Goal: Information Seeking & Learning: Learn about a topic

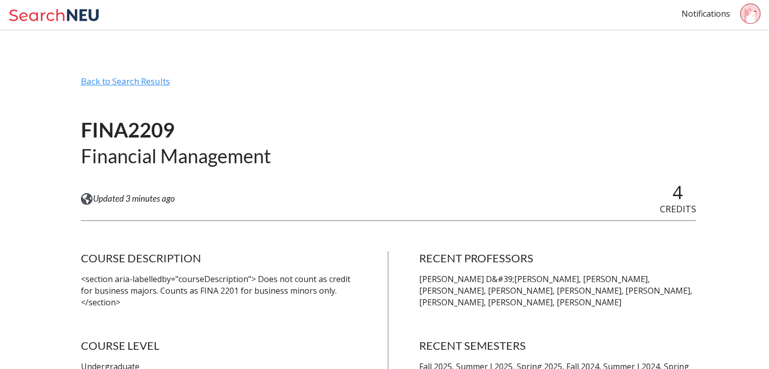
click at [130, 82] on div "Back to Search Results" at bounding box center [389, 85] width 616 height 19
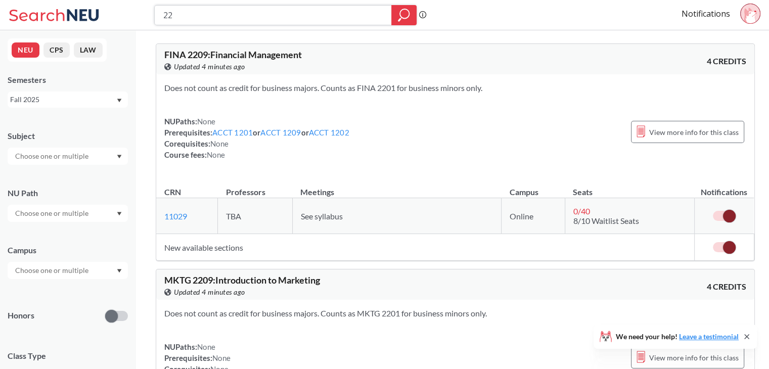
type input "2"
type input "1101"
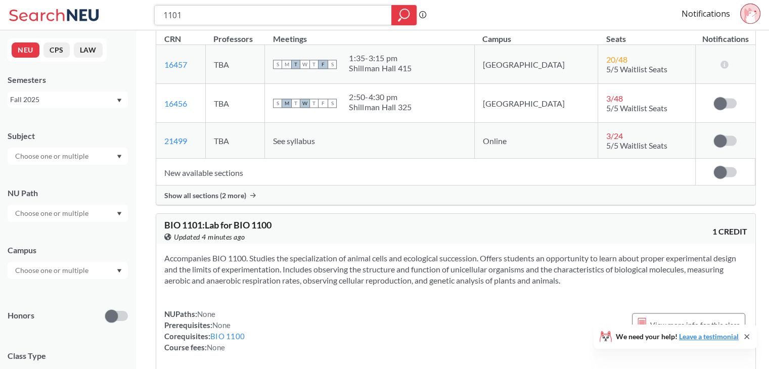
scroll to position [1947, 0]
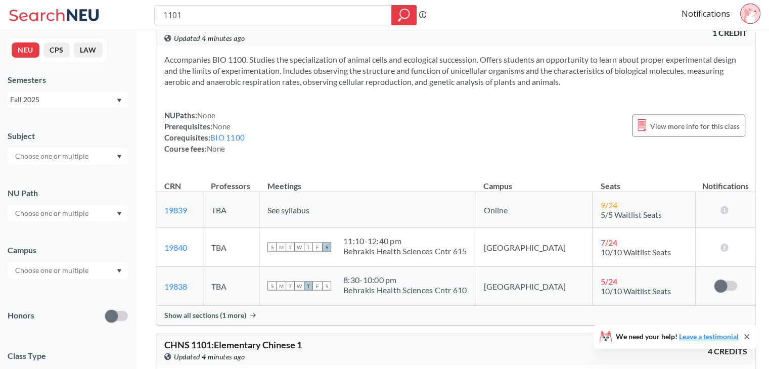
click at [59, 211] on input "text" at bounding box center [52, 213] width 85 height 12
click at [78, 268] on span "Difference/Diversity" at bounding box center [46, 265] width 67 height 11
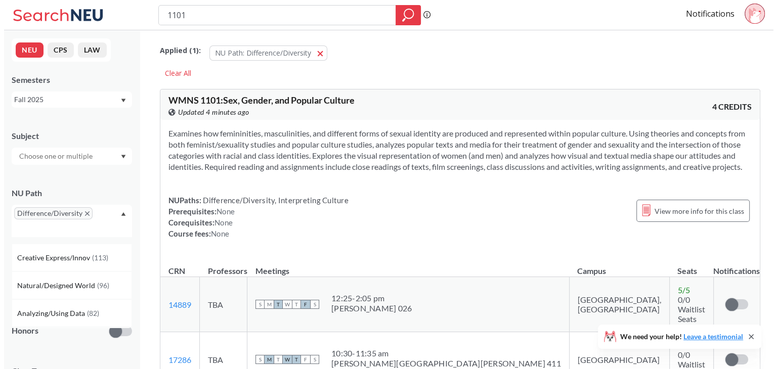
scroll to position [80, 0]
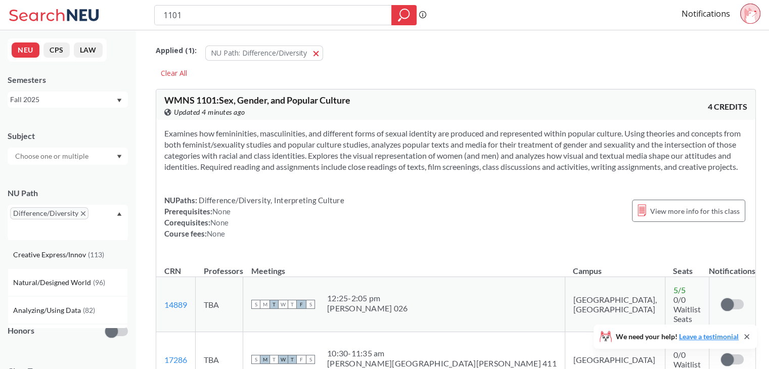
click at [88, 254] on span "( 113 )" at bounding box center [96, 254] width 16 height 9
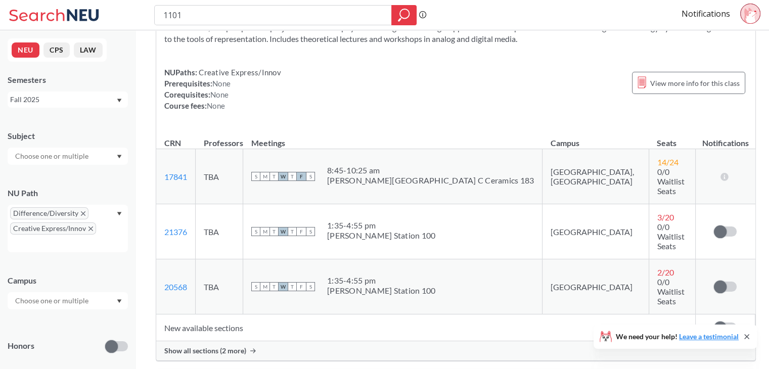
scroll to position [4661, 0]
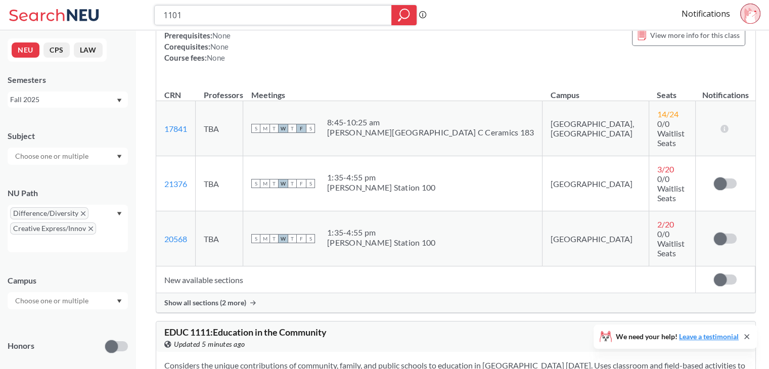
click at [210, 13] on input "1101" at bounding box center [273, 15] width 222 height 17
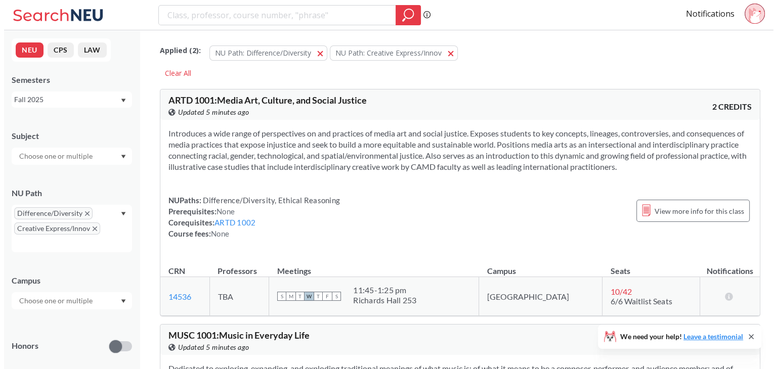
scroll to position [137, 0]
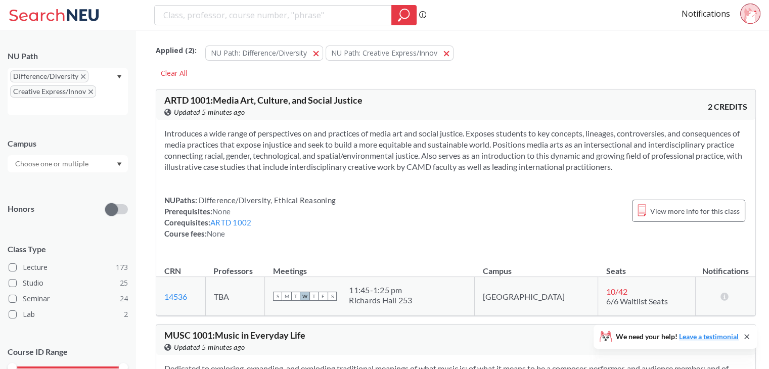
click at [89, 173] on div "Subject NU Path Difference/Diversity Creative Express/Innov Campus Honors Class…" at bounding box center [68, 196] width 120 height 426
click at [101, 166] on div at bounding box center [68, 163] width 120 height 17
click at [61, 185] on div "[GEOGRAPHIC_DATA] ( 210 )" at bounding box center [70, 186] width 114 height 11
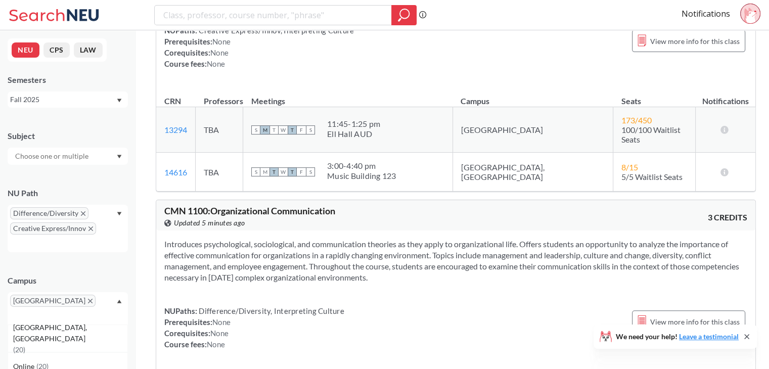
scroll to position [441, 0]
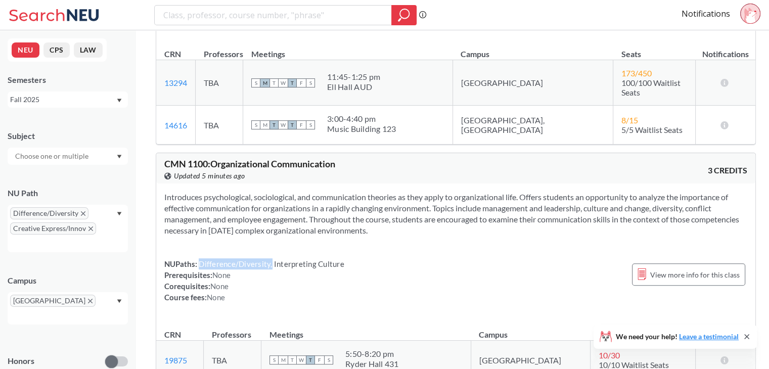
drag, startPoint x: 198, startPoint y: 257, endPoint x: 271, endPoint y: 258, distance: 73.4
click at [271, 259] on span "Difference/Diversity, Interpreting Culture" at bounding box center [270, 263] width 147 height 9
copy span "Difference/Diversity,"
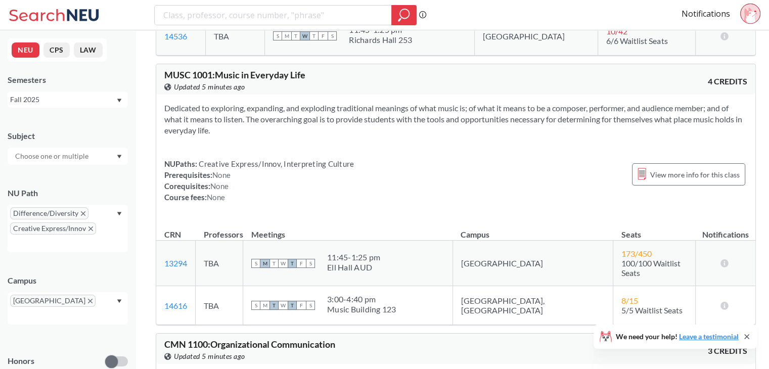
scroll to position [251, 0]
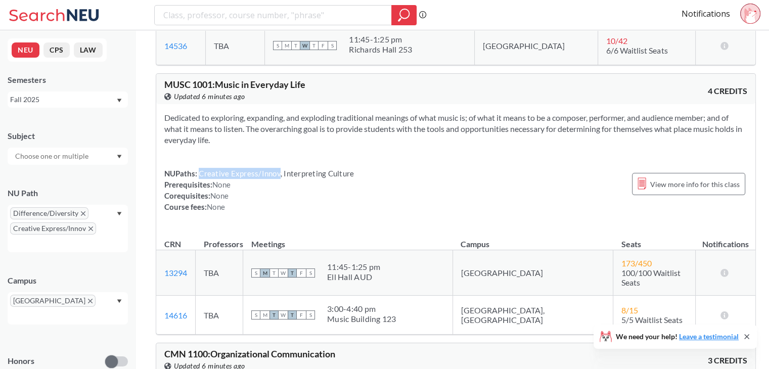
drag, startPoint x: 199, startPoint y: 172, endPoint x: 277, endPoint y: 174, distance: 78.4
click at [277, 174] on span "Creative Express/Innov, Interpreting Culture" at bounding box center [275, 173] width 157 height 9
copy span "Creative Express/Innov"
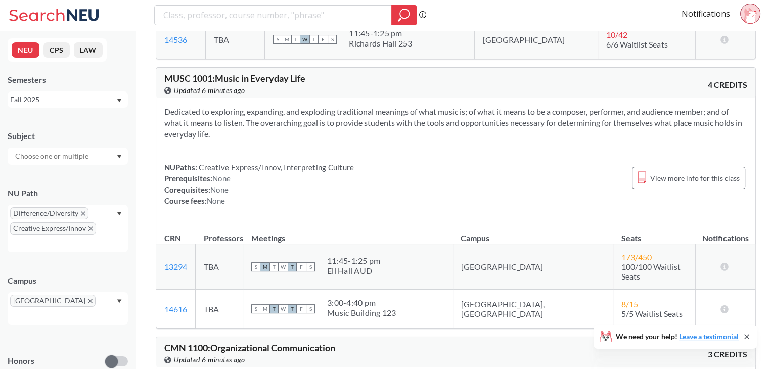
scroll to position [255, 0]
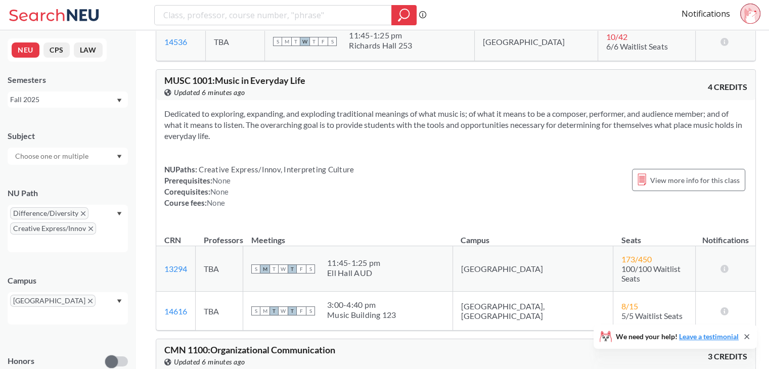
click at [81, 216] on span "Difference/Diversity" at bounding box center [49, 213] width 78 height 12
click at [92, 229] on icon "X to remove pill" at bounding box center [91, 229] width 5 height 5
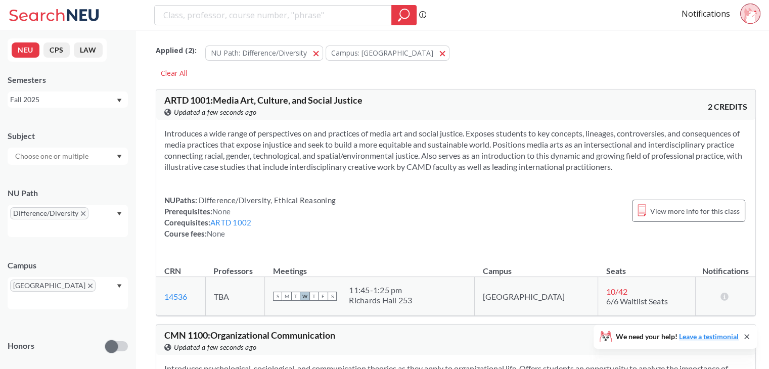
click at [81, 214] on icon "X to remove pill" at bounding box center [83, 213] width 5 height 5
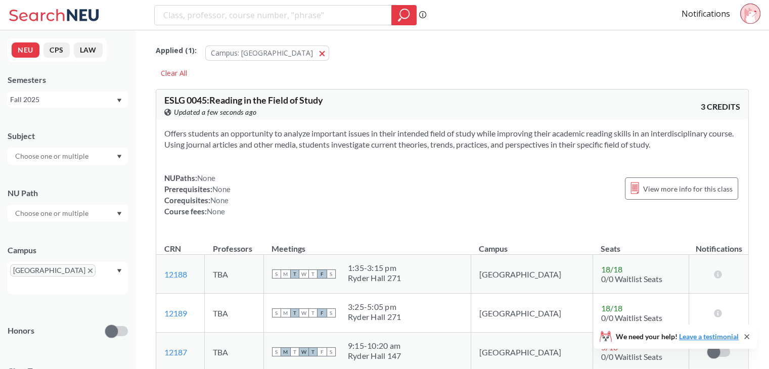
click at [447, 134] on section "Offers students an opportunity to analyze important issues in their intended fi…" at bounding box center [452, 139] width 576 height 22
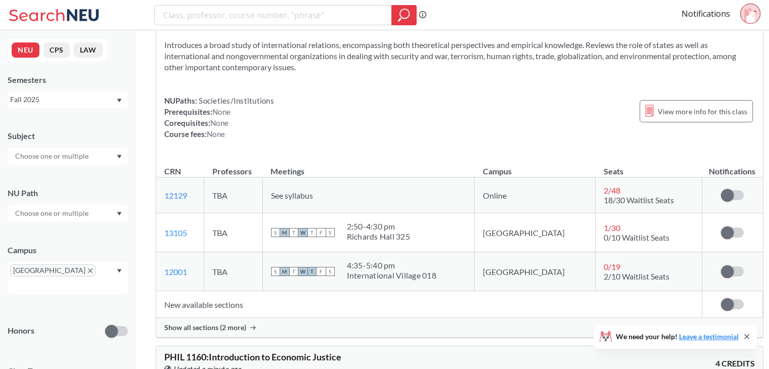
scroll to position [52843, 0]
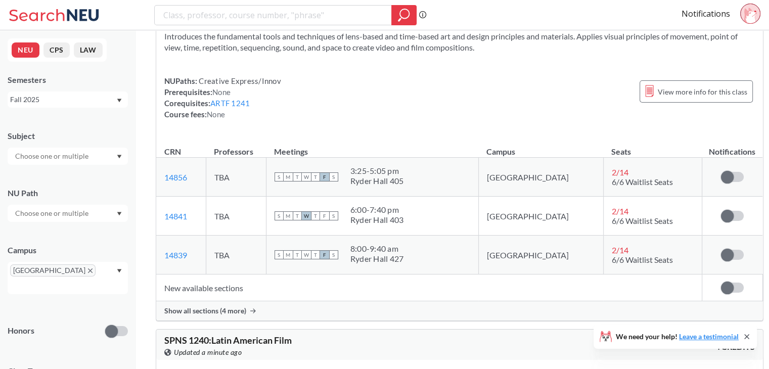
scroll to position [74650, 0]
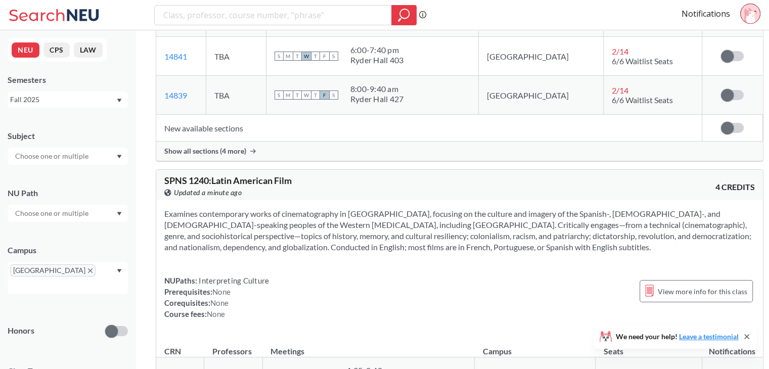
click at [113, 209] on div at bounding box center [68, 213] width 120 height 17
click at [71, 290] on span "Creative Express/Innov" at bounding box center [50, 292] width 75 height 11
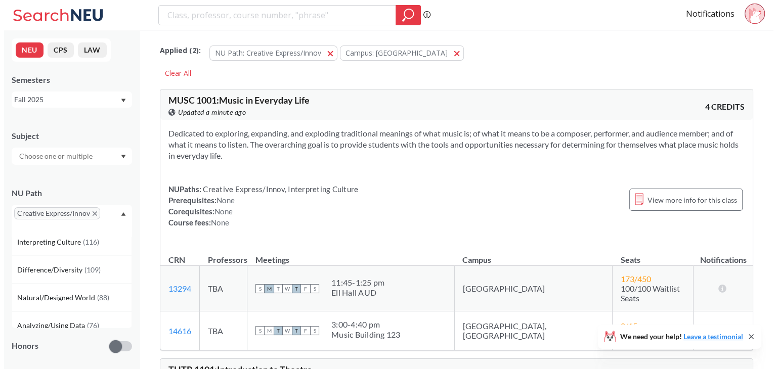
scroll to position [68, 0]
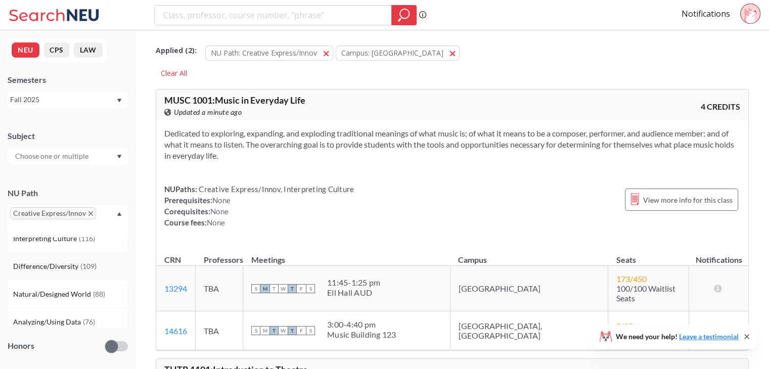
click at [75, 268] on span "Difference/Diversity" at bounding box center [46, 266] width 67 height 11
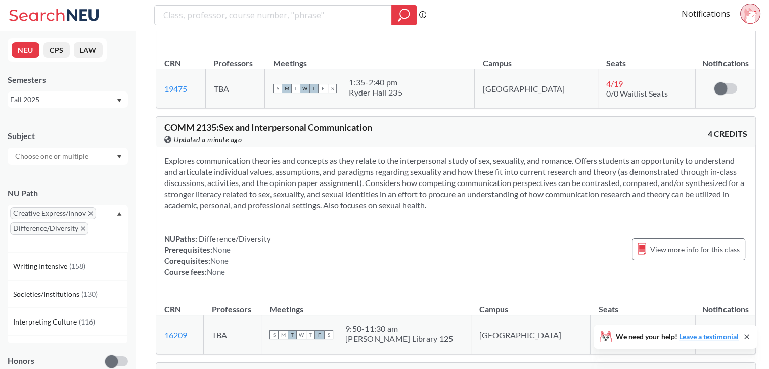
scroll to position [20526, 0]
click at [85, 227] on span "Difference/Diversity" at bounding box center [49, 229] width 78 height 12
click at [82, 229] on icon "X to remove pill" at bounding box center [83, 229] width 5 height 5
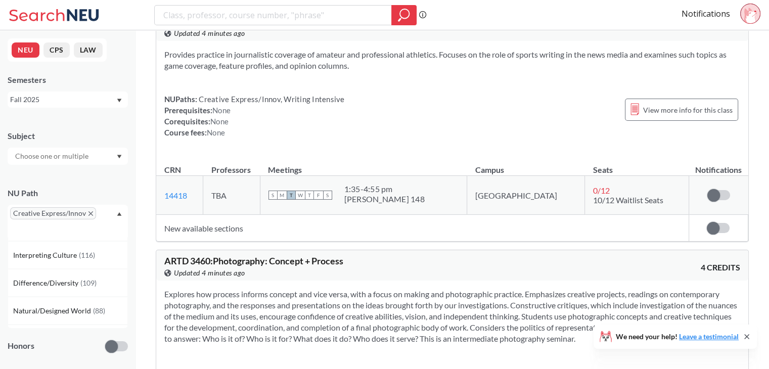
scroll to position [23074, 0]
click at [128, 188] on div "NEU CPS LAW Semesters Fall 2025 Subject NU Path Creative Express/Innov Writing …" at bounding box center [68, 199] width 136 height 339
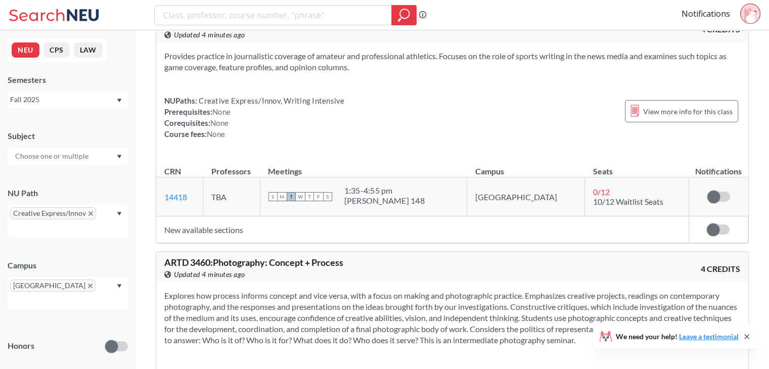
scroll to position [0, 0]
click at [88, 288] on icon "X to remove pill" at bounding box center [90, 286] width 5 height 5
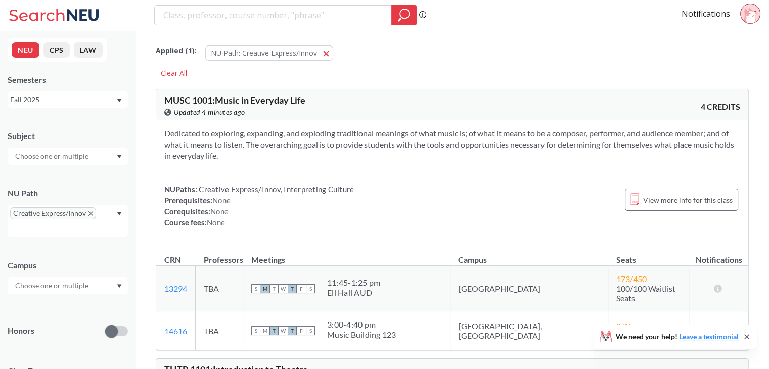
click at [113, 211] on div "Creative Express/Innov" at bounding box center [68, 221] width 120 height 32
click at [93, 214] on span "Creative Express/Innov" at bounding box center [53, 213] width 86 height 12
click at [92, 211] on icon "X to remove pill" at bounding box center [91, 213] width 5 height 5
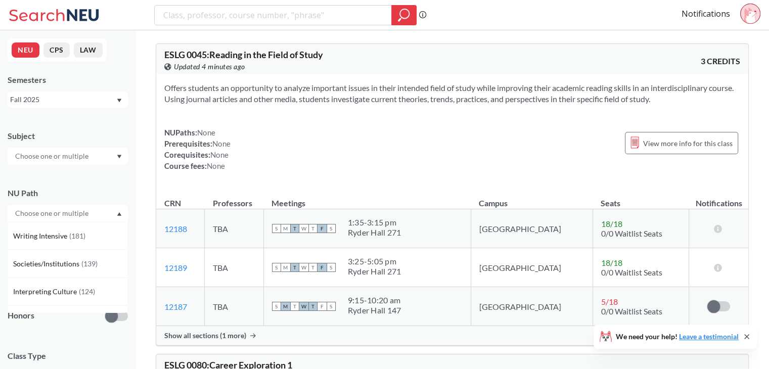
click at [111, 173] on div "Subject NU Path Writing Intensive ( 181 ) Societies/Institutions ( 139 ) Interp…" at bounding box center [68, 349] width 120 height 459
click at [119, 216] on div at bounding box center [68, 213] width 120 height 17
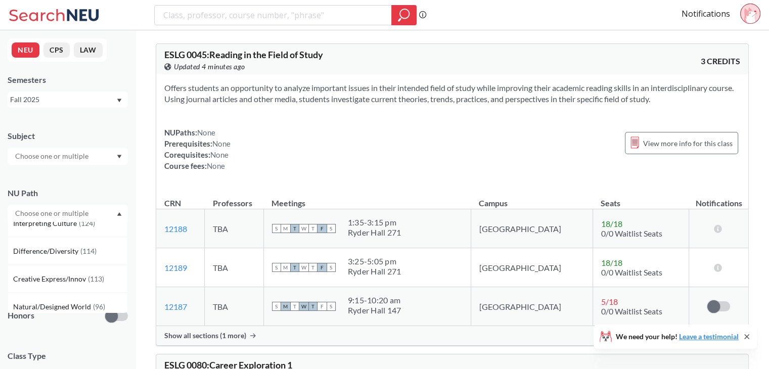
scroll to position [71, 0]
click at [121, 192] on div "NU Path" at bounding box center [68, 193] width 120 height 11
click at [90, 269] on input "text" at bounding box center [52, 271] width 85 height 12
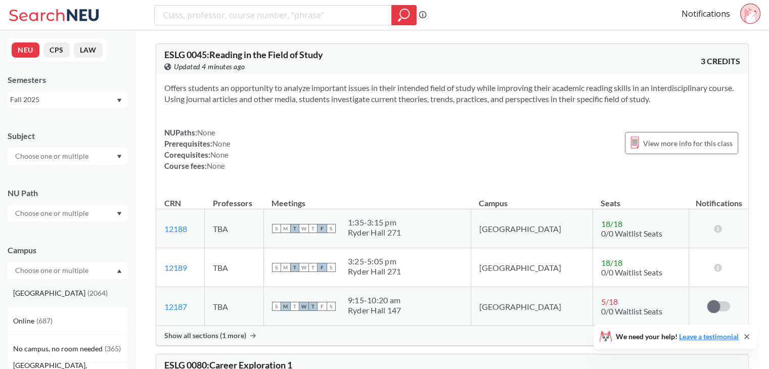
click at [72, 296] on div "Boston ( 2064 )" at bounding box center [70, 293] width 114 height 11
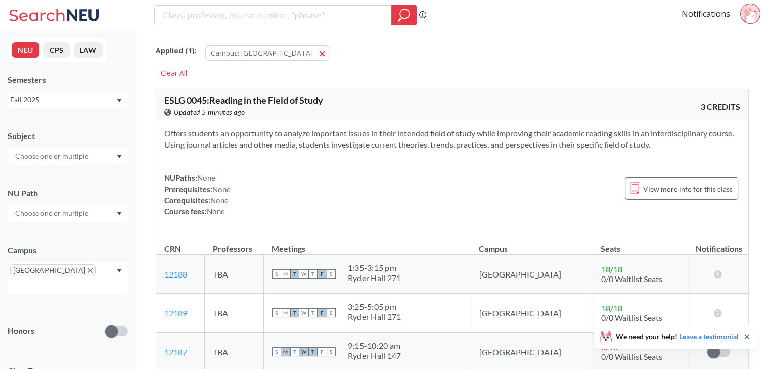
click at [108, 212] on div at bounding box center [68, 213] width 120 height 17
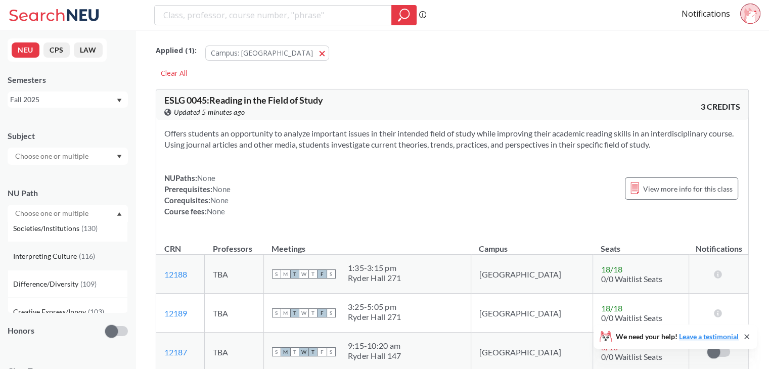
scroll to position [59, 0]
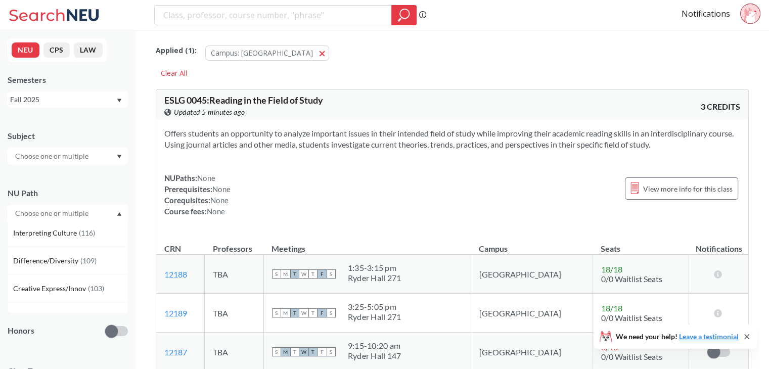
click at [120, 206] on div at bounding box center [68, 213] width 120 height 17
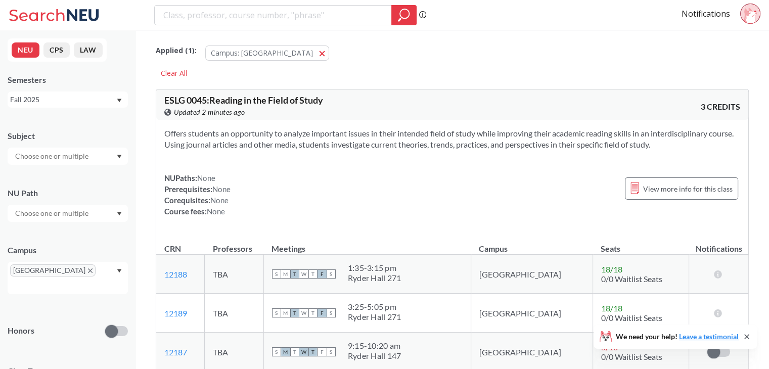
click at [88, 269] on icon "X to remove pill" at bounding box center [90, 271] width 5 height 5
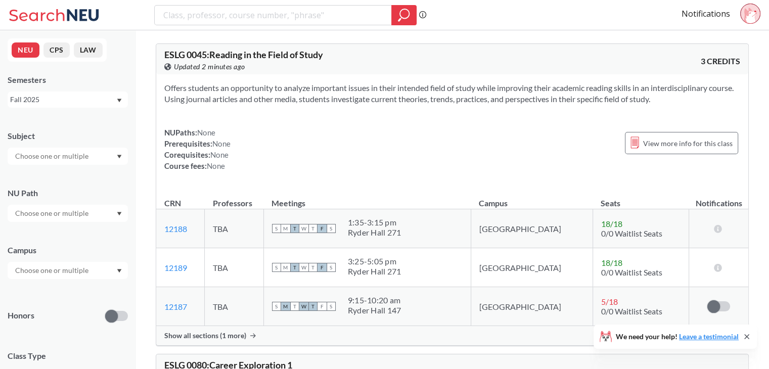
click at [116, 223] on div "Subject NU Path Campus Honors Class Type Lecture 1906 Individual Instruction 30…" at bounding box center [68, 349] width 120 height 459
click at [116, 222] on div "Subject NU Path Campus Honors Class Type Lecture 1906 Individual Instruction 30…" at bounding box center [68, 349] width 120 height 459
click at [121, 213] on icon "Dropdown arrow" at bounding box center [119, 214] width 5 height 4
click at [79, 191] on div "NU Path" at bounding box center [68, 193] width 120 height 11
